Goal: Transaction & Acquisition: Obtain resource

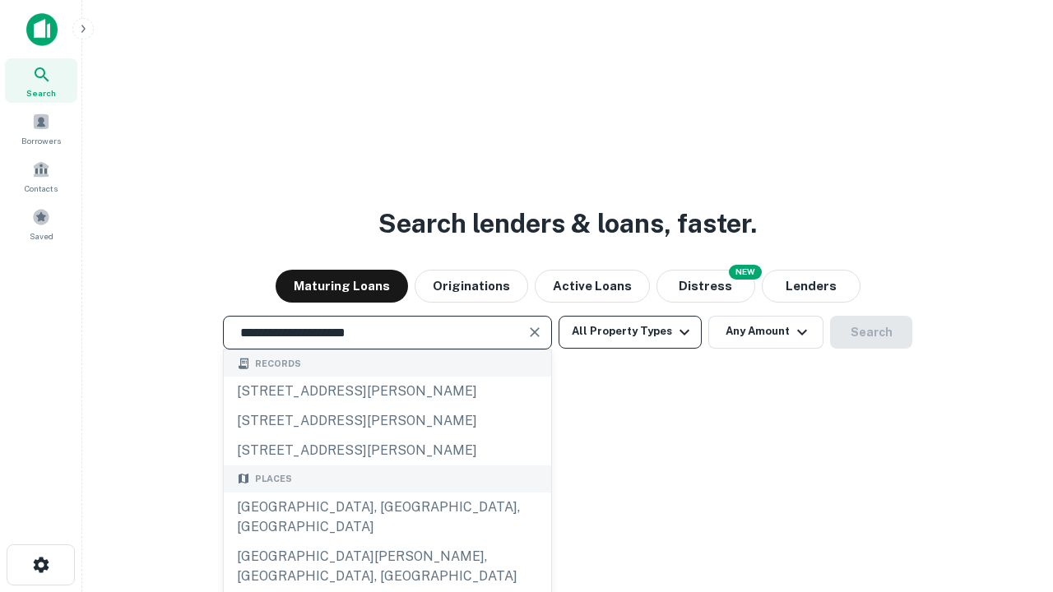
click at [387, 542] on div "Santa Monica, CA, USA" at bounding box center [387, 517] width 327 height 49
type input "**********"
click at [630, 331] on button "All Property Types" at bounding box center [629, 332] width 143 height 33
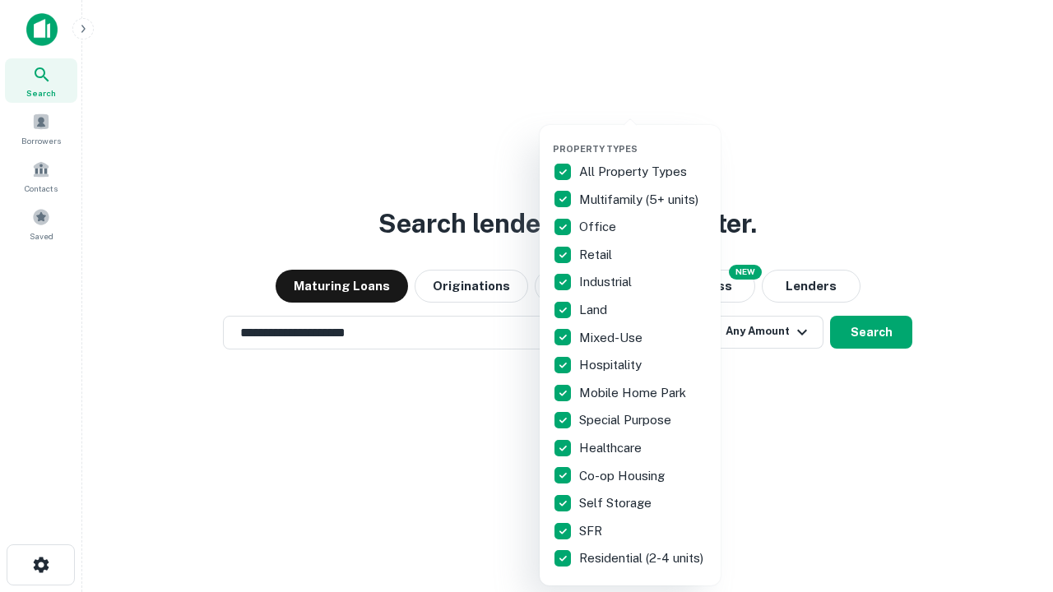
click at [643, 138] on button "button" at bounding box center [643, 138] width 181 height 1
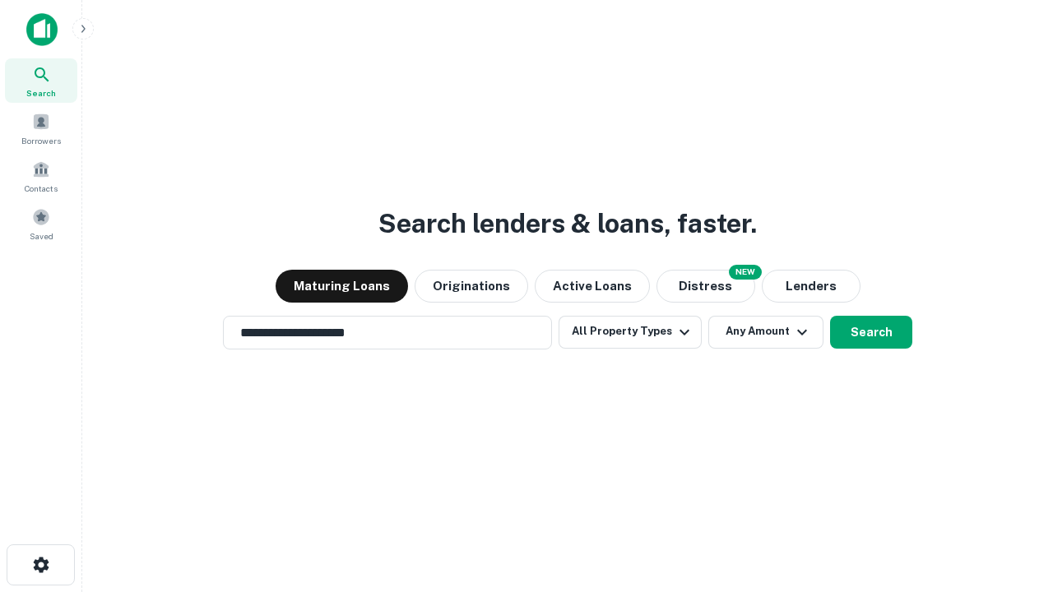
scroll to position [25, 0]
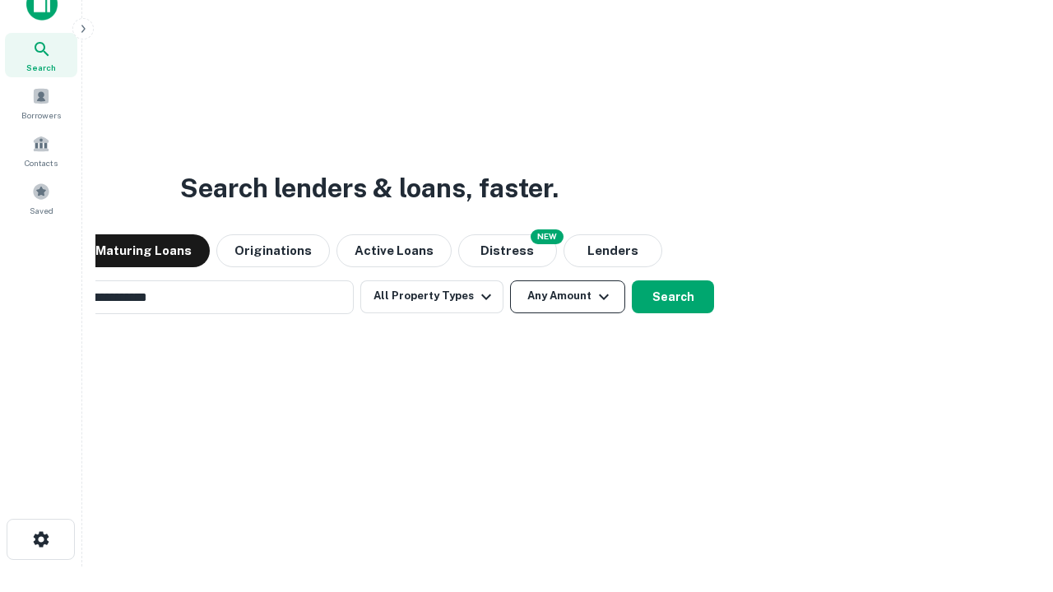
click at [510, 280] on button "Any Amount" at bounding box center [567, 296] width 115 height 33
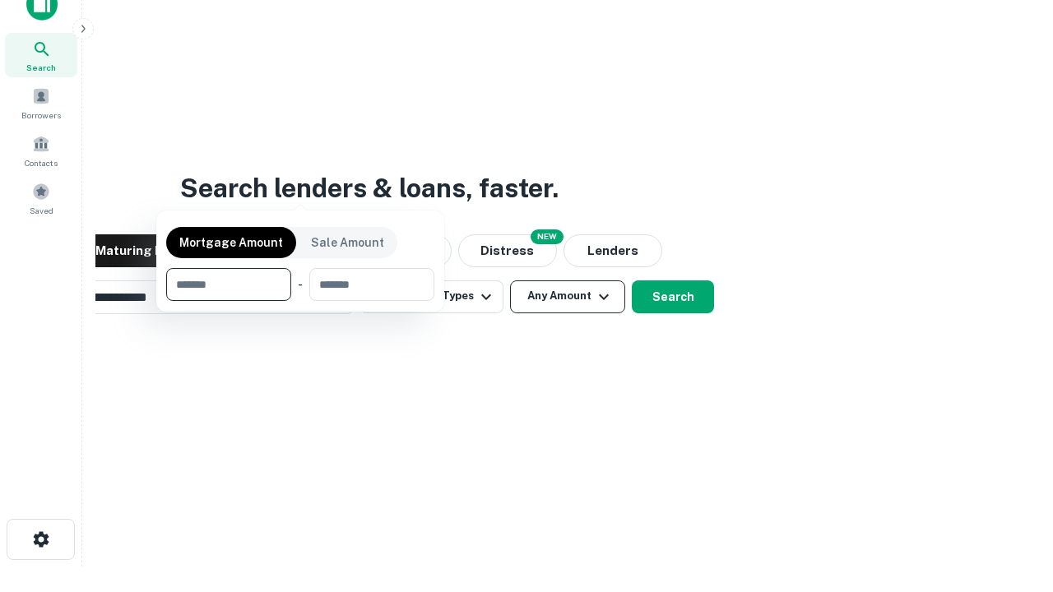
scroll to position [118, 465]
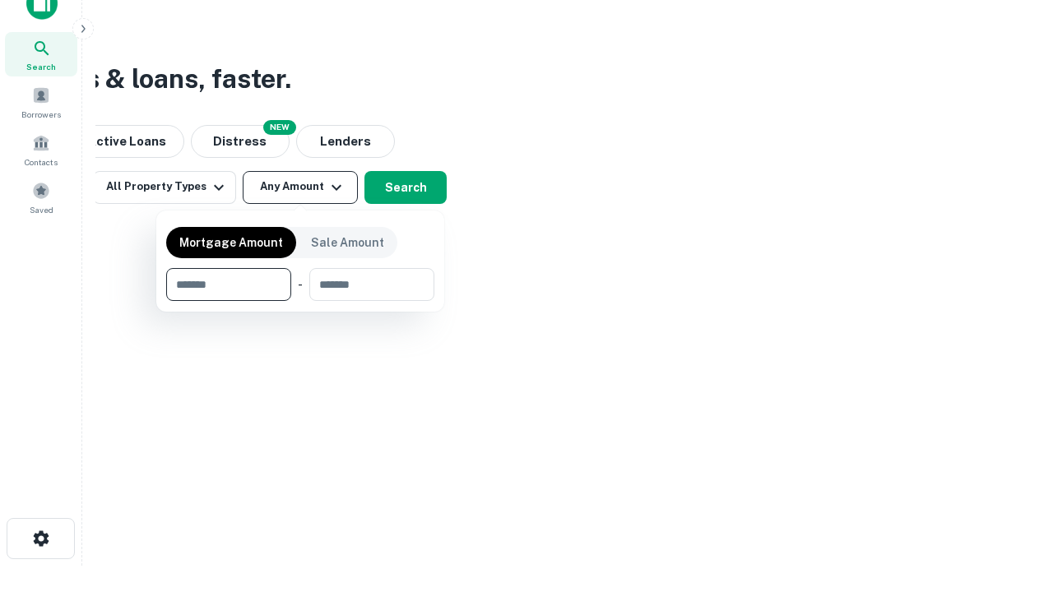
type input "*******"
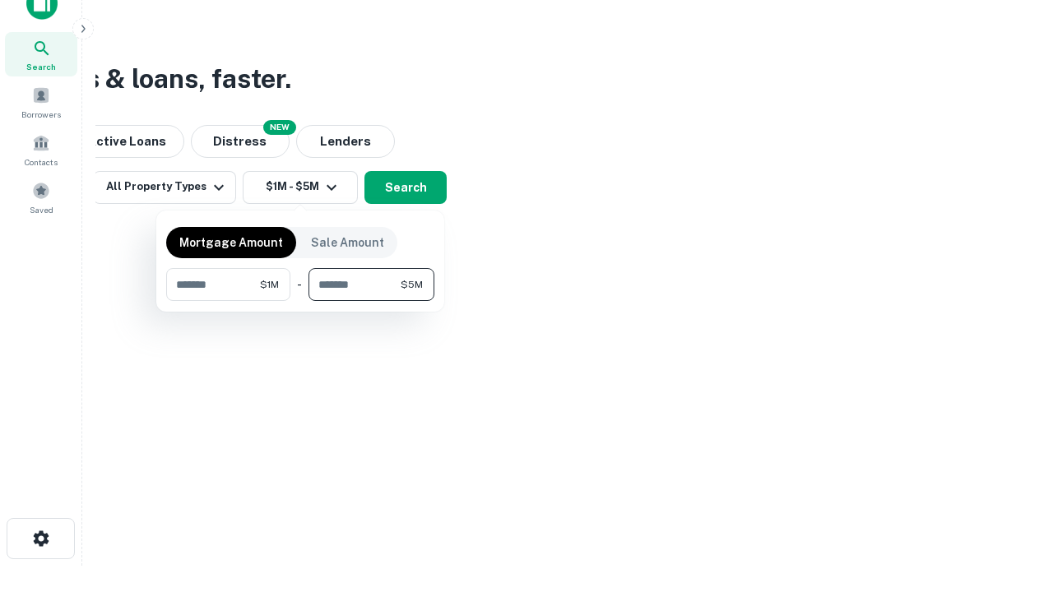
type input "*******"
click at [300, 301] on button "button" at bounding box center [300, 301] width 268 height 1
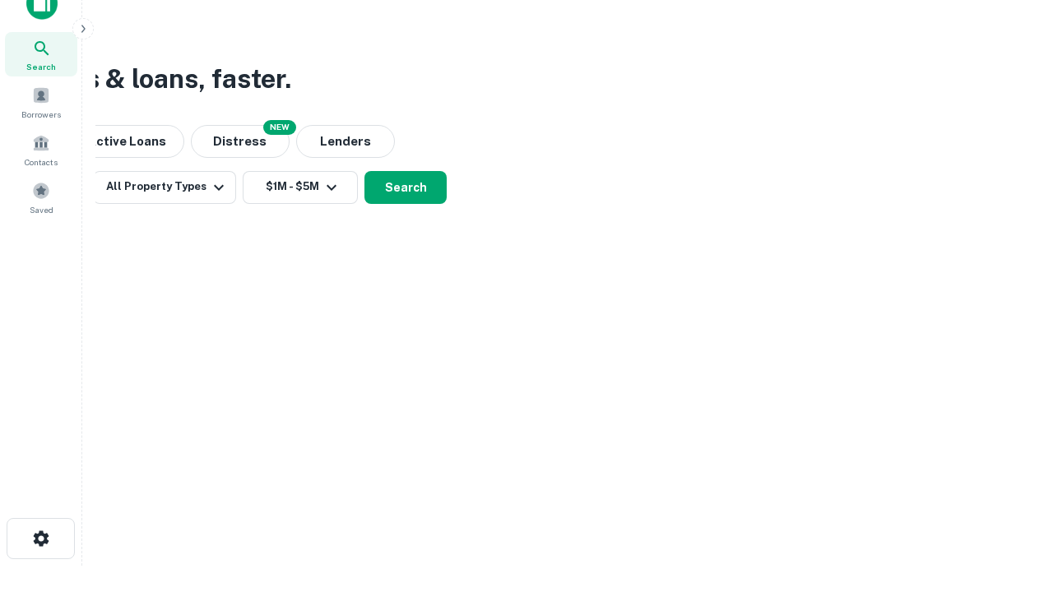
scroll to position [25, 0]
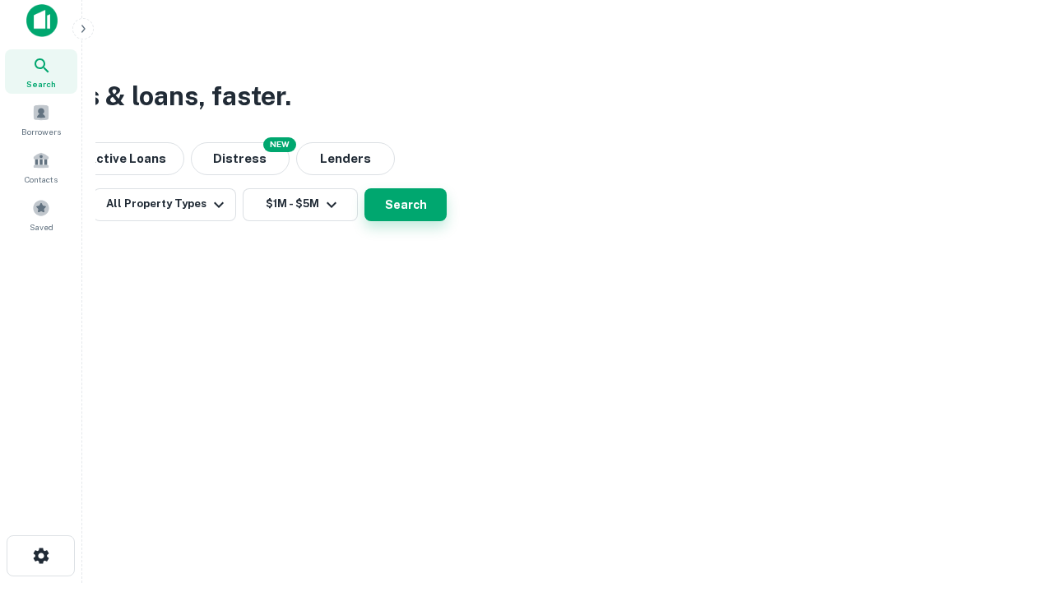
click at [447, 221] on button "Search" at bounding box center [405, 204] width 82 height 33
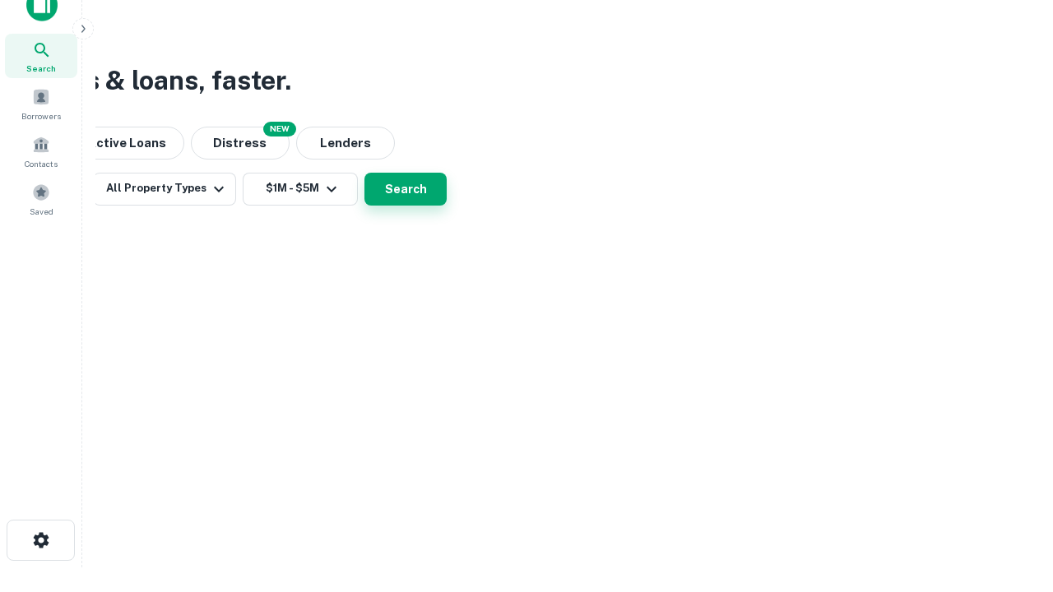
scroll to position [0, 303]
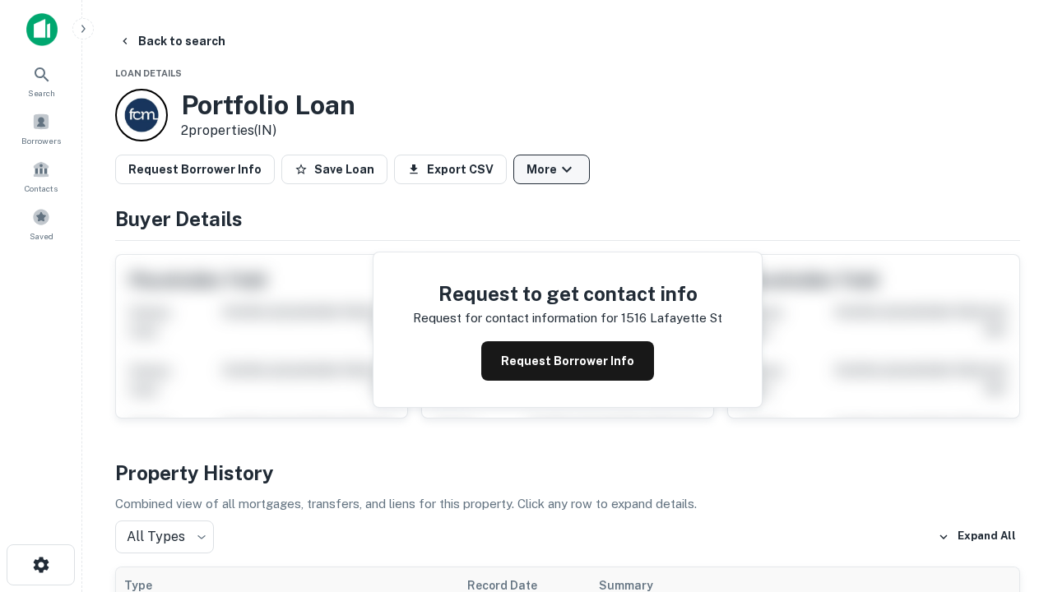
click at [551, 169] on button "More" at bounding box center [551, 170] width 76 height 30
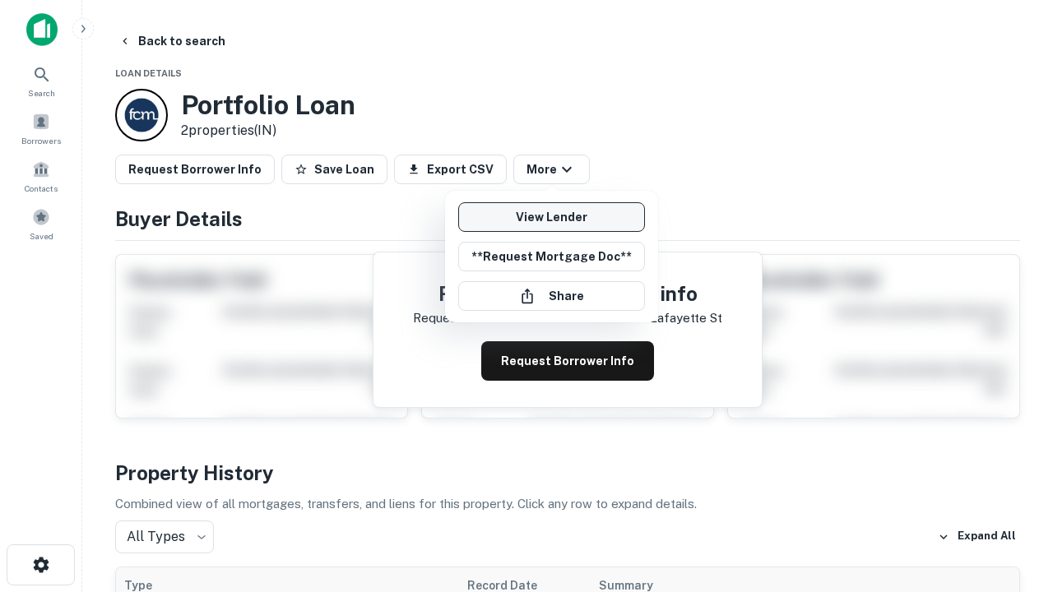
click at [551, 217] on link "View Lender" at bounding box center [551, 217] width 187 height 30
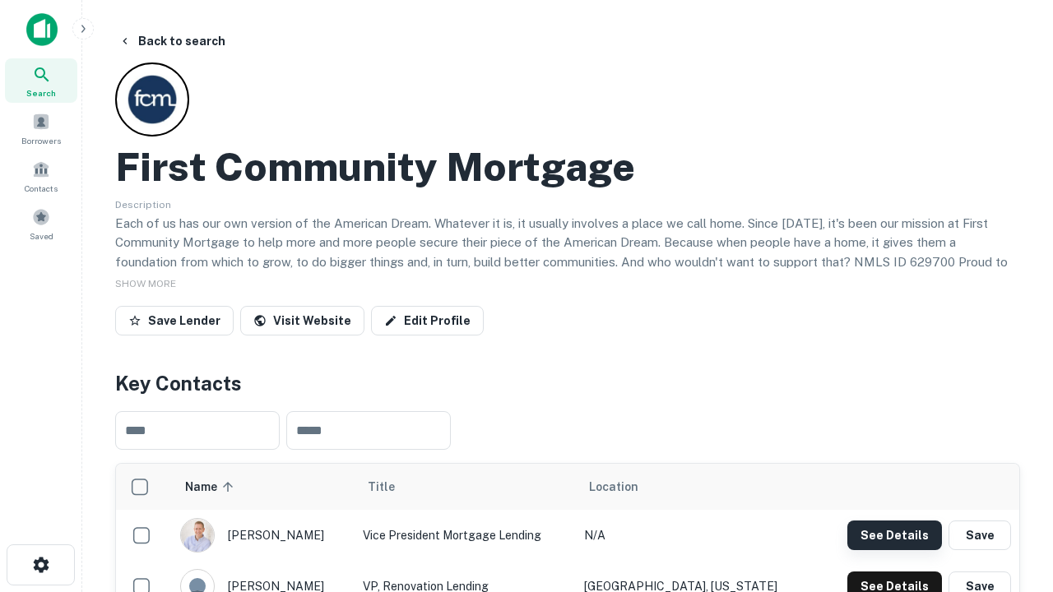
click at [894, 535] on button "See Details" at bounding box center [894, 536] width 95 height 30
